Goal: Task Accomplishment & Management: Use online tool/utility

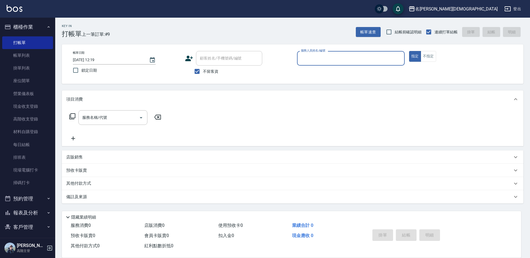
drag, startPoint x: 308, startPoint y: 57, endPoint x: 312, endPoint y: 62, distance: 7.1
click at [308, 57] on input "服務人員姓名/編號" at bounding box center [350, 59] width 103 height 10
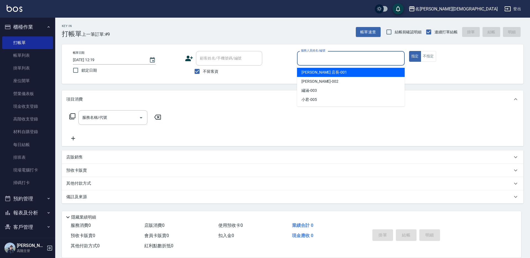
drag, startPoint x: 312, startPoint y: 72, endPoint x: 299, endPoint y: 71, distance: 12.8
click at [311, 72] on span "[PERSON_NAME] 店長 -001" at bounding box center [324, 73] width 46 height 6
type input "[PERSON_NAME] 店長-001"
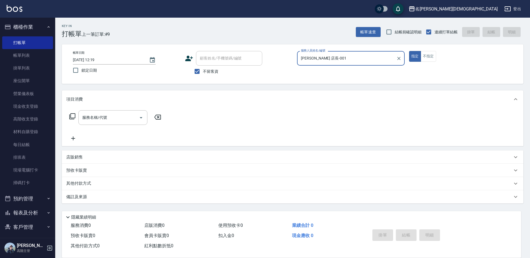
click at [73, 115] on icon at bounding box center [72, 116] width 7 height 7
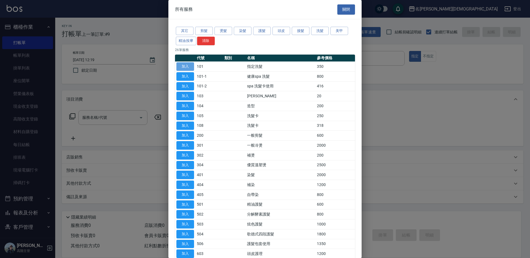
click at [183, 66] on button "加入" at bounding box center [185, 66] width 18 height 9
type input "指定洗髮(101)"
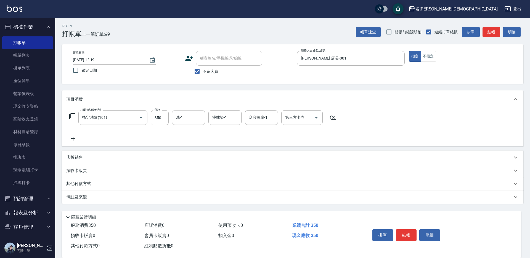
click at [187, 118] on input "洗-1" at bounding box center [188, 118] width 28 height 10
click at [195, 151] on div "繡涵 -003" at bounding box center [188, 155] width 33 height 9
type input "繡涵-003"
click at [405, 235] on button "結帳" at bounding box center [406, 236] width 21 height 12
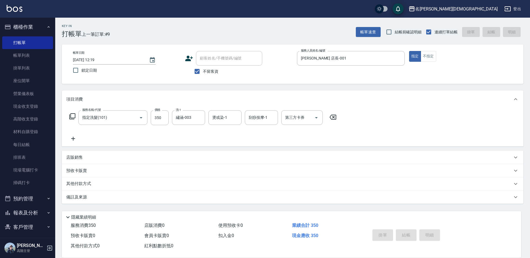
type input "[DATE] 13:02"
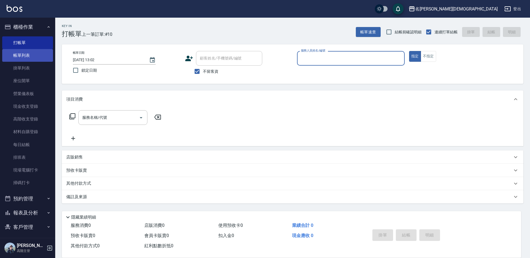
click at [28, 57] on link "帳單列表" at bounding box center [27, 55] width 51 height 13
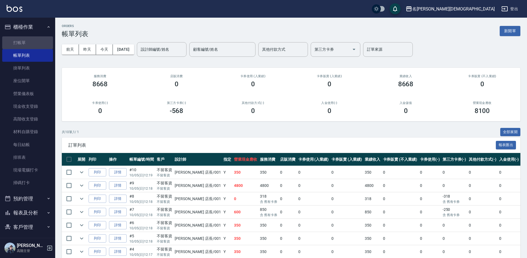
drag, startPoint x: 28, startPoint y: 41, endPoint x: 64, endPoint y: 42, distance: 35.9
click at [28, 40] on link "打帳單" at bounding box center [27, 42] width 51 height 13
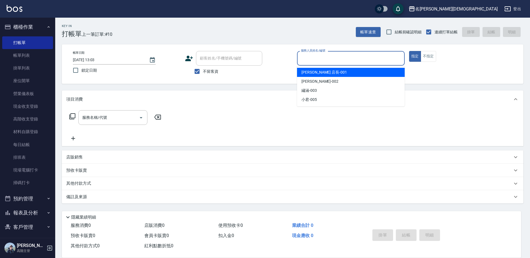
click at [320, 59] on input "服務人員姓名/編號" at bounding box center [350, 59] width 103 height 10
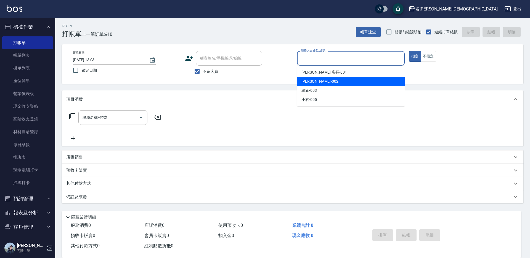
drag, startPoint x: 323, startPoint y: 80, endPoint x: 306, endPoint y: 84, distance: 17.2
click at [323, 81] on div "香香 -002" at bounding box center [351, 81] width 108 height 9
type input "香香-002"
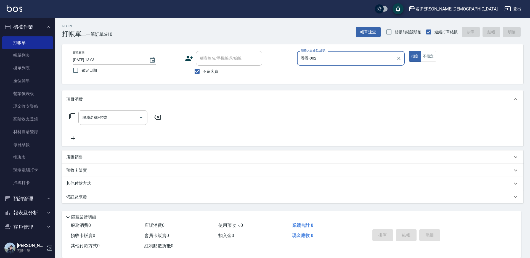
click at [72, 115] on icon at bounding box center [72, 116] width 7 height 7
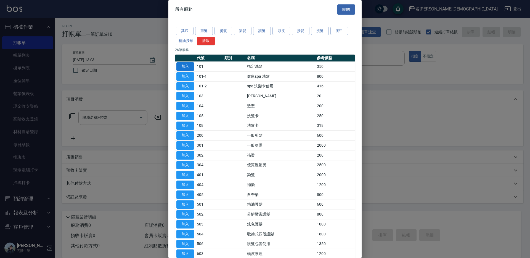
click at [185, 65] on button "加入" at bounding box center [185, 66] width 18 height 9
type input "指定洗髮(101)"
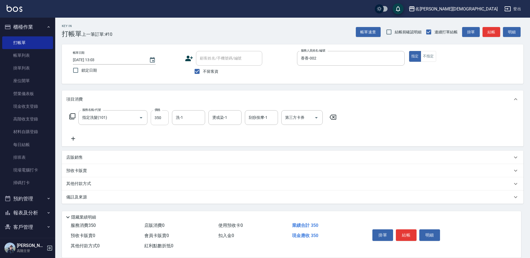
click at [164, 119] on input "350" at bounding box center [160, 117] width 18 height 15
type input "400"
click at [405, 235] on button "結帳" at bounding box center [406, 236] width 21 height 12
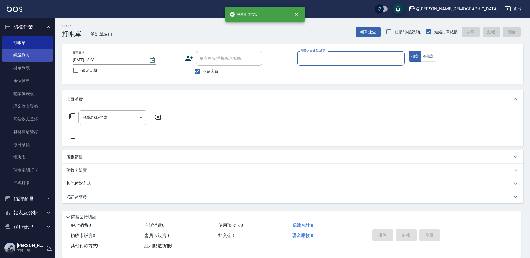
click at [18, 57] on link "帳單列表" at bounding box center [27, 55] width 51 height 13
